Goal: Task Accomplishment & Management: Manage account settings

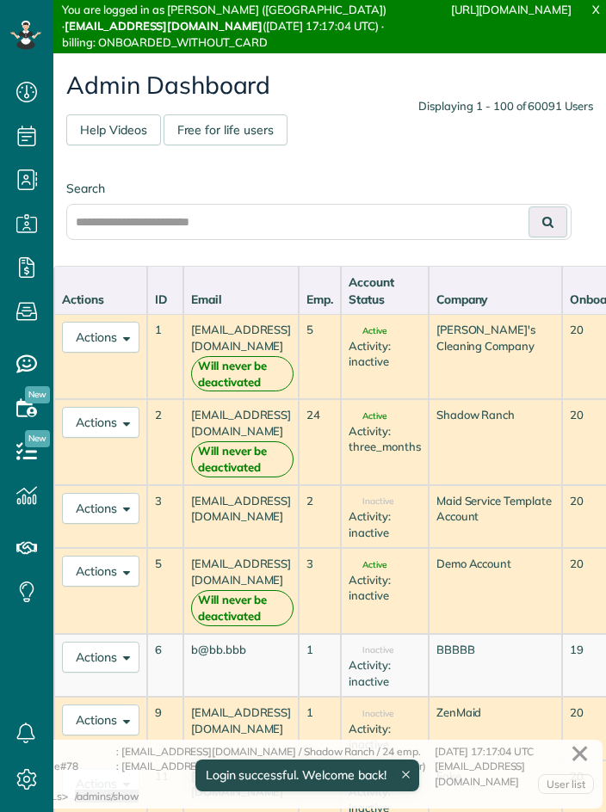
scroll to position [8, 8]
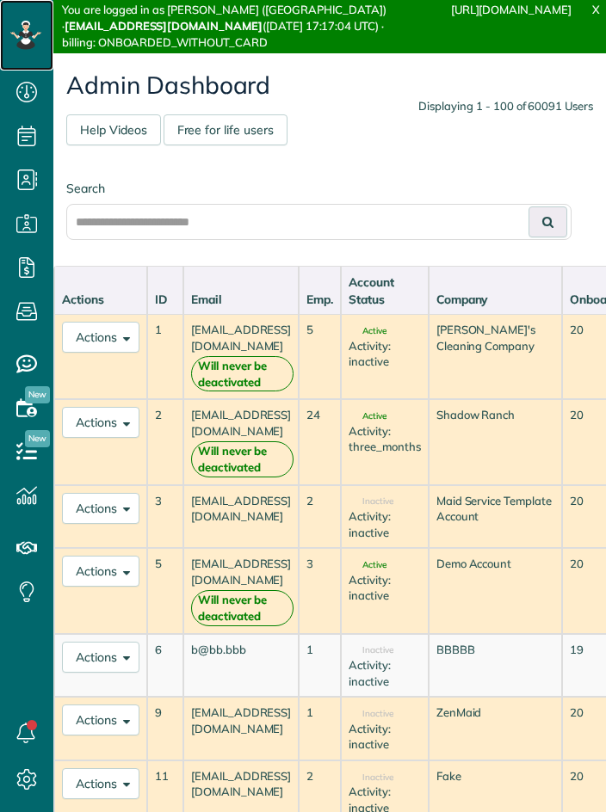
click at [26, 42] on icon at bounding box center [26, 39] width 10 height 10
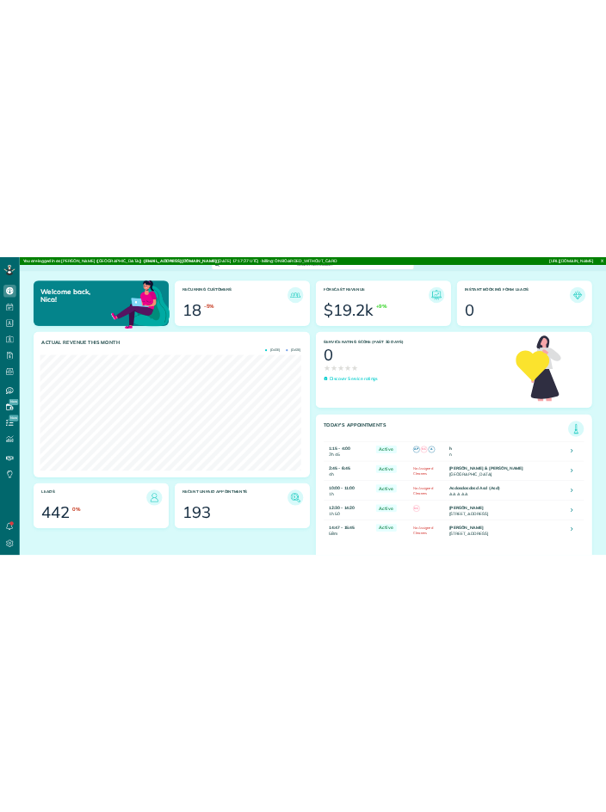
scroll to position [860272, 859999]
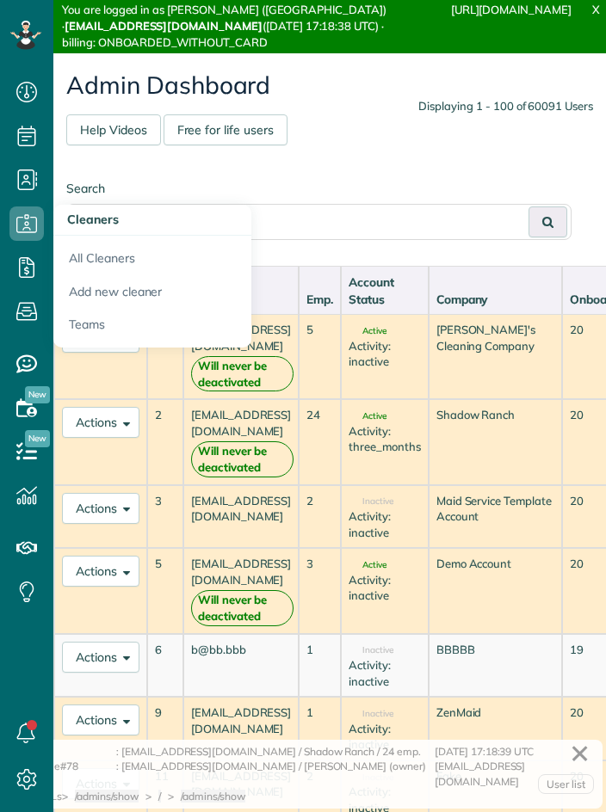
scroll to position [8, 8]
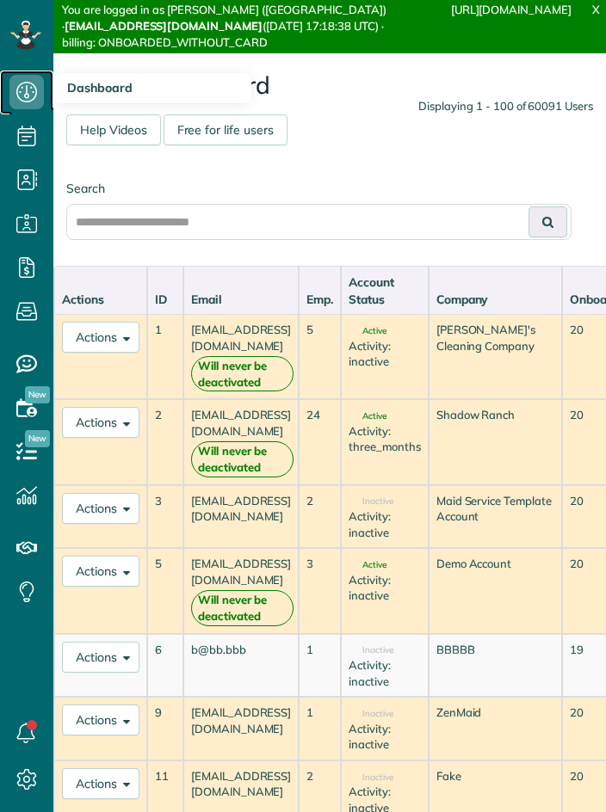
click at [37, 95] on icon at bounding box center [26, 92] width 34 height 34
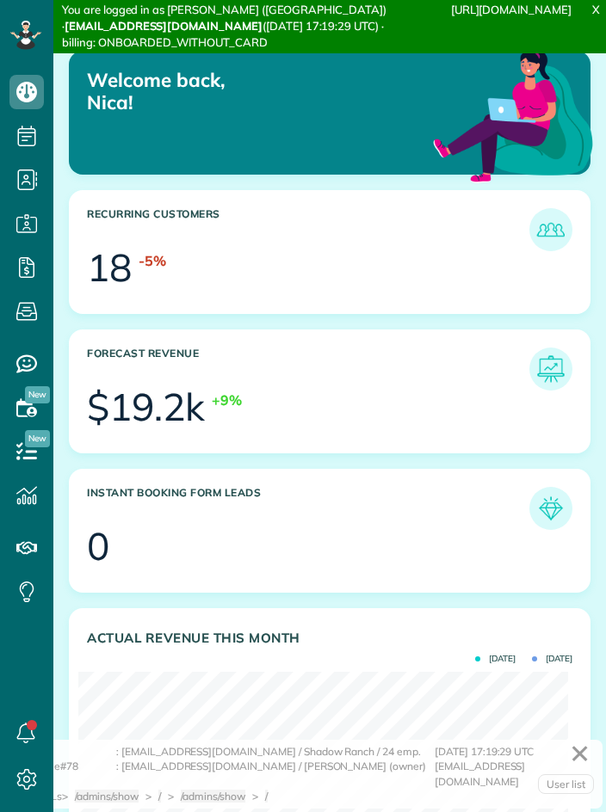
scroll to position [217, 490]
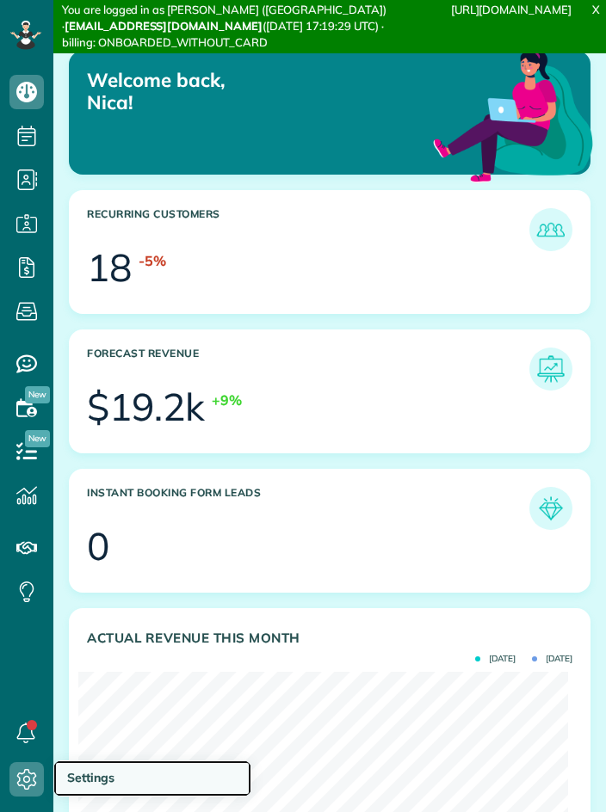
click at [71, 772] on span "Settings" at bounding box center [90, 777] width 47 height 15
